Goal: Subscribe to service/newsletter

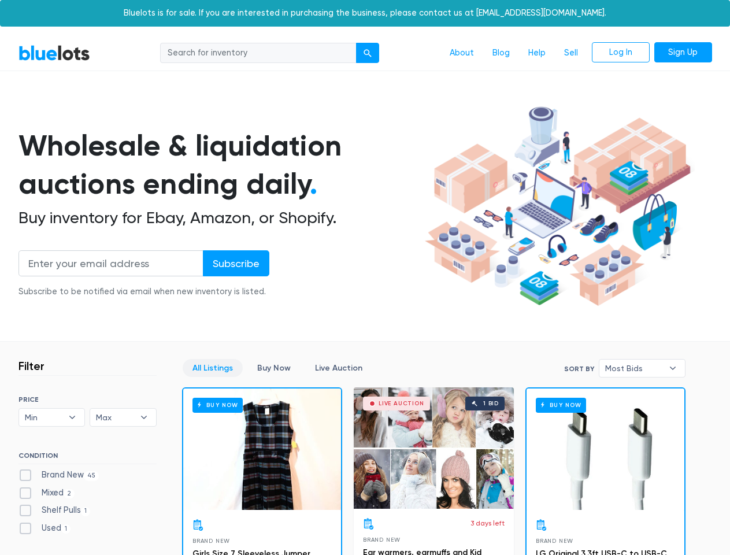
click at [368, 53] on div "submit" at bounding box center [368, 53] width 8 height 8
click at [235, 263] on input "Subscribe" at bounding box center [236, 263] width 66 height 26
click at [52, 417] on span "Min" at bounding box center [44, 417] width 38 height 17
click at [123, 417] on span "Max" at bounding box center [115, 417] width 38 height 17
click at [642, 368] on span "Most Bids" at bounding box center [634, 368] width 58 height 17
